Goal: Information Seeking & Learning: Learn about a topic

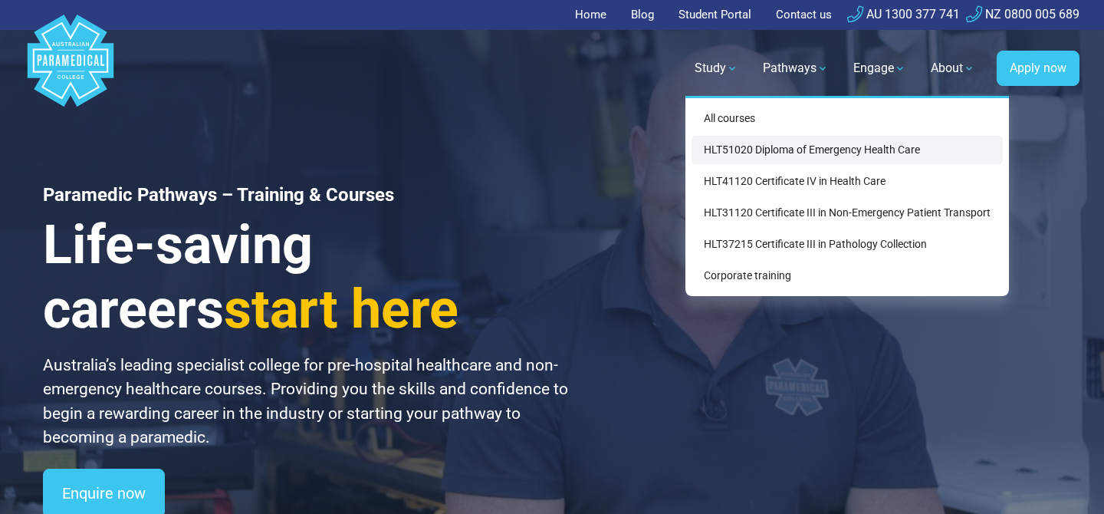
click at [731, 144] on link "HLT51020 Diploma of Emergency Health Care" at bounding box center [847, 150] width 311 height 28
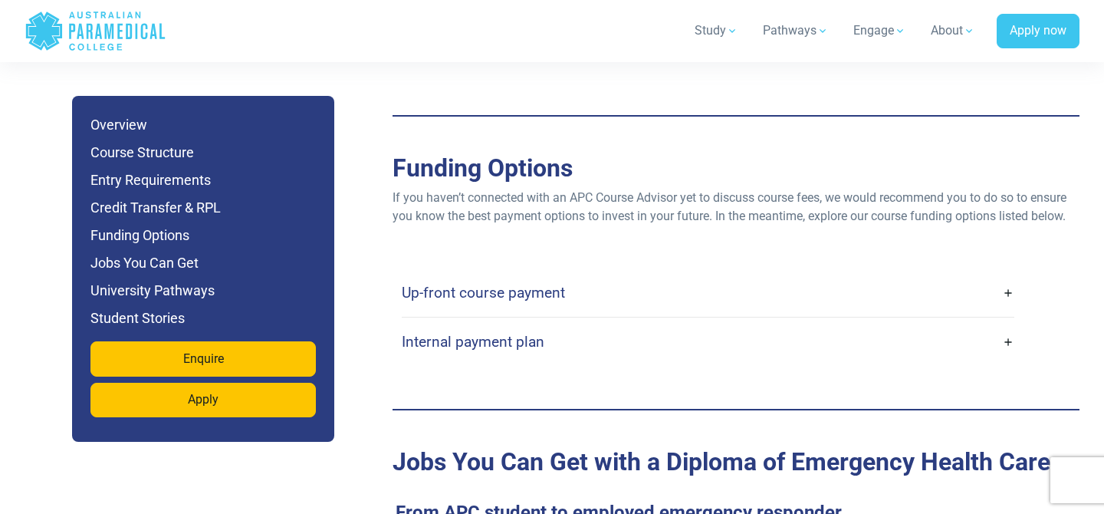
scroll to position [4716, 0]
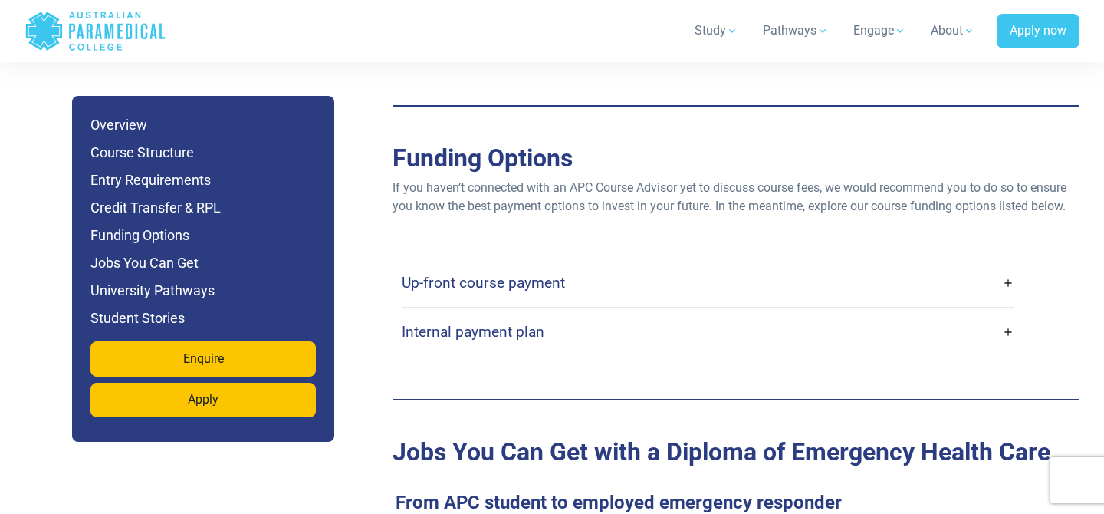
click at [1011, 265] on link "Up-front course payment" at bounding box center [708, 283] width 613 height 36
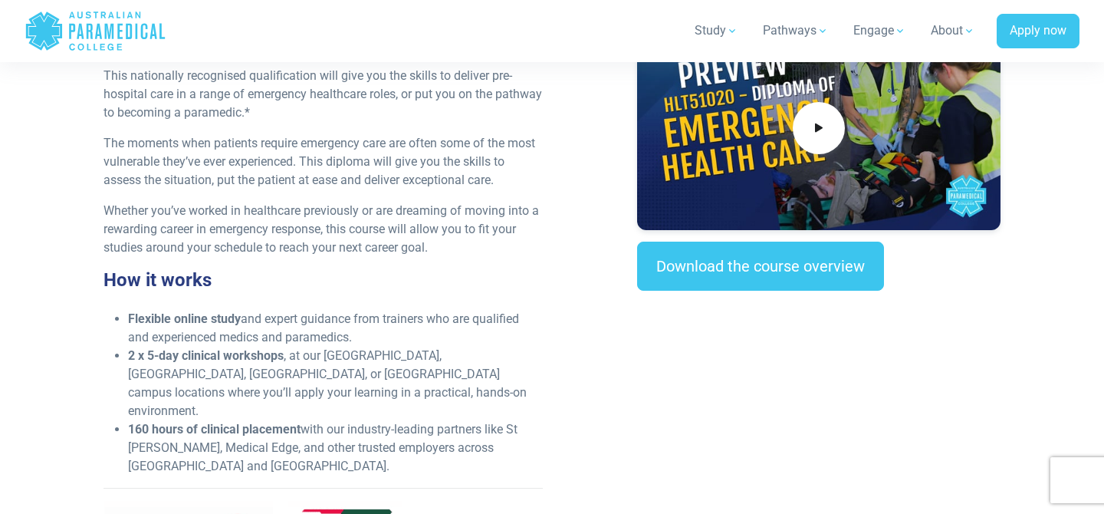
scroll to position [0, 0]
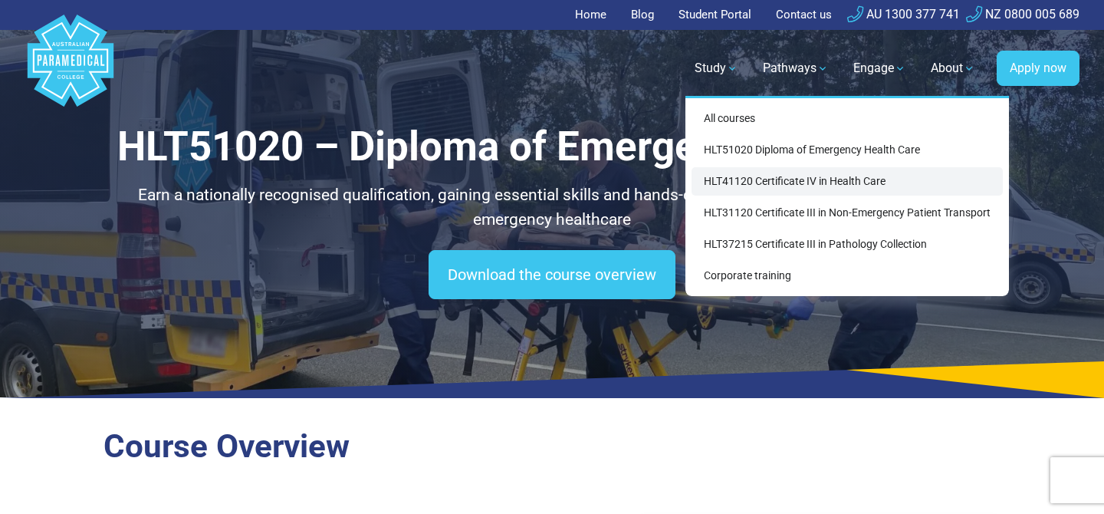
click at [733, 184] on link "HLT41120 Certificate IV in Health Care" at bounding box center [847, 181] width 311 height 28
